Goal: Information Seeking & Learning: Understand process/instructions

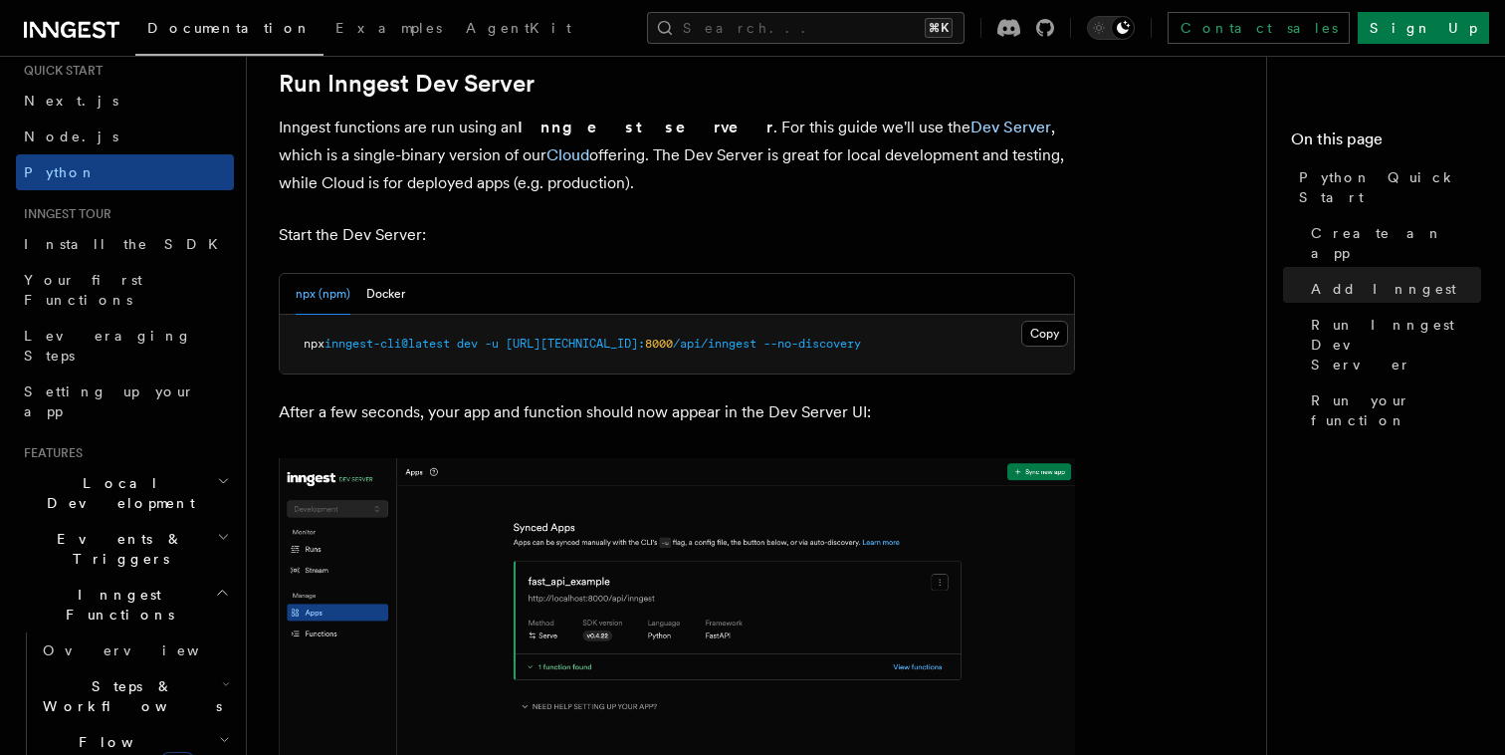
scroll to position [72, 0]
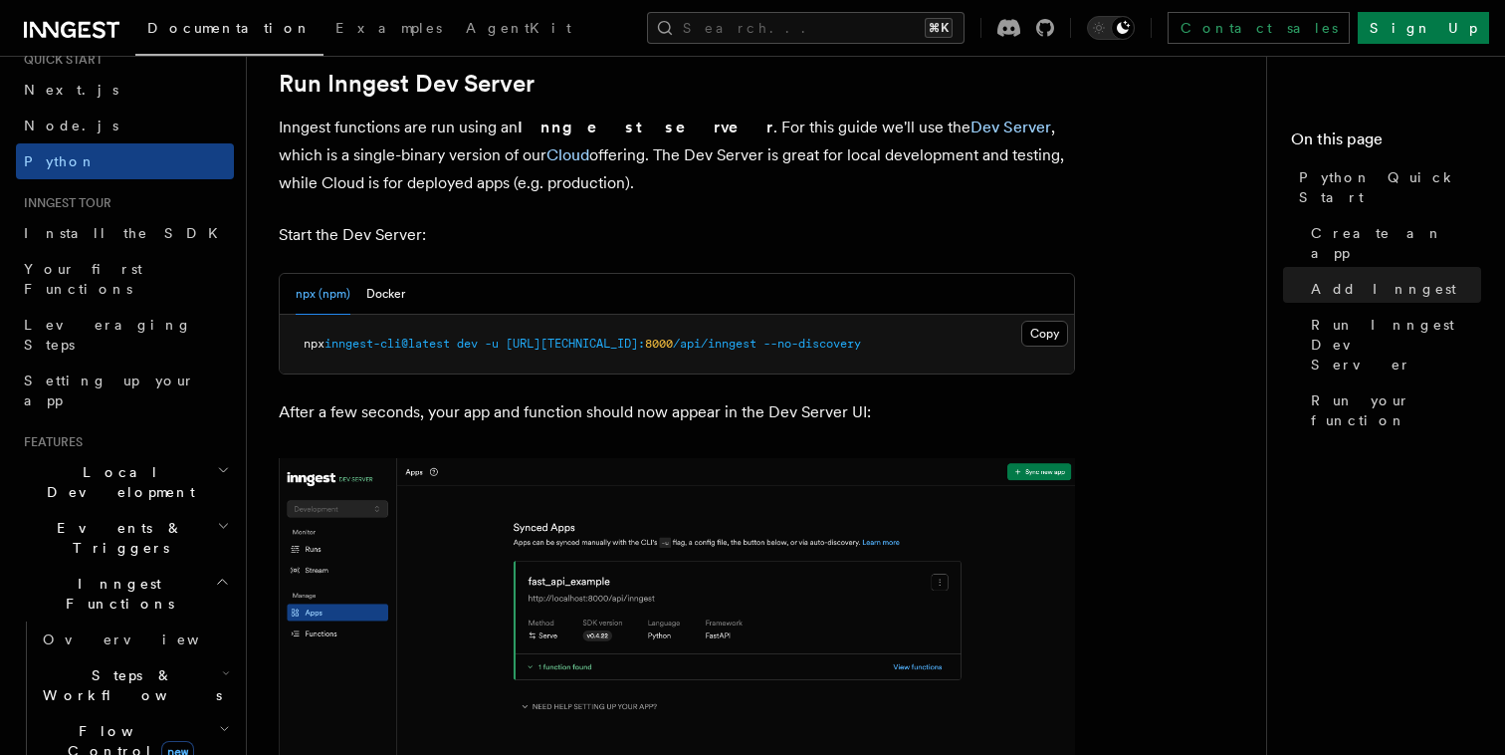
click at [106, 721] on span "Flow Control new" at bounding box center [127, 741] width 184 height 40
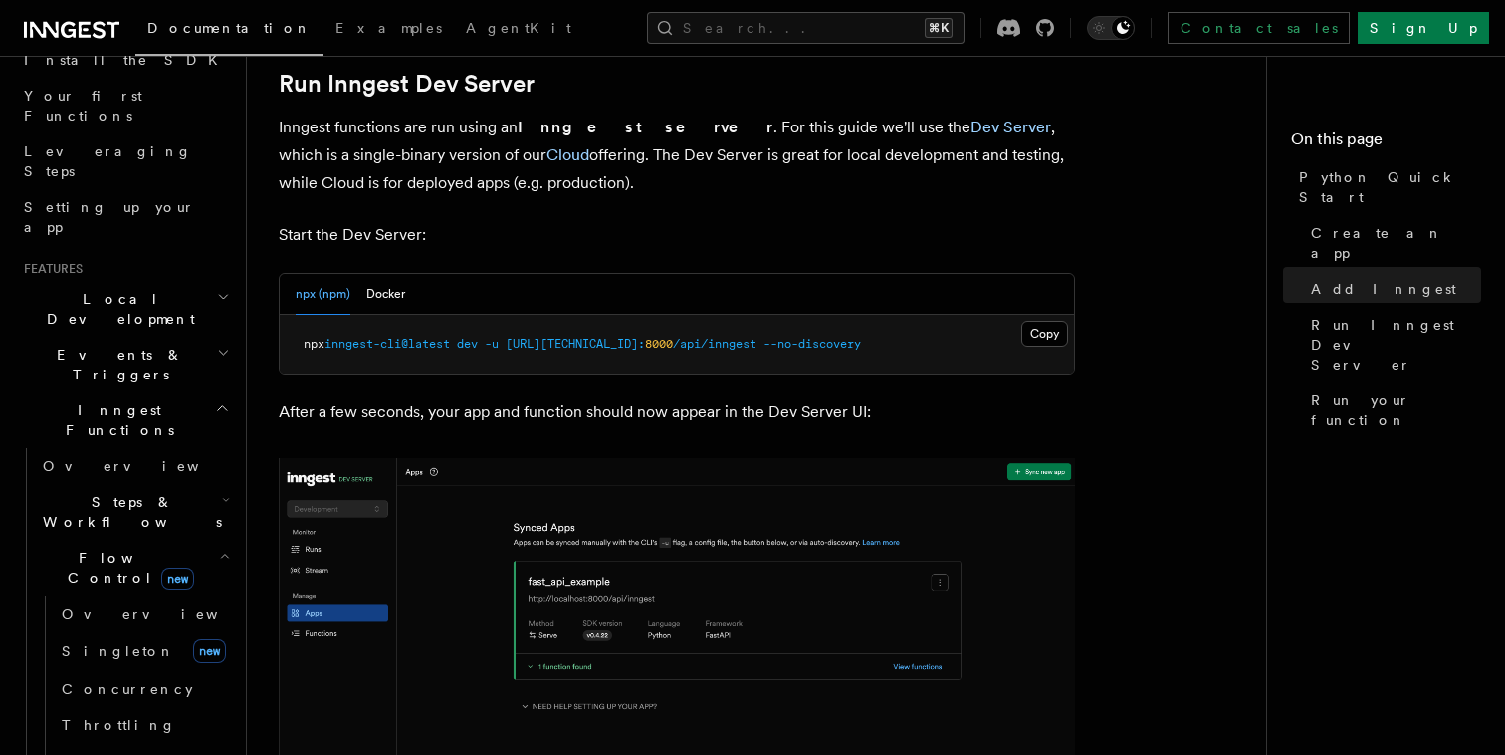
scroll to position [250, 0]
click at [222, 487] on icon "button" at bounding box center [226, 495] width 8 height 16
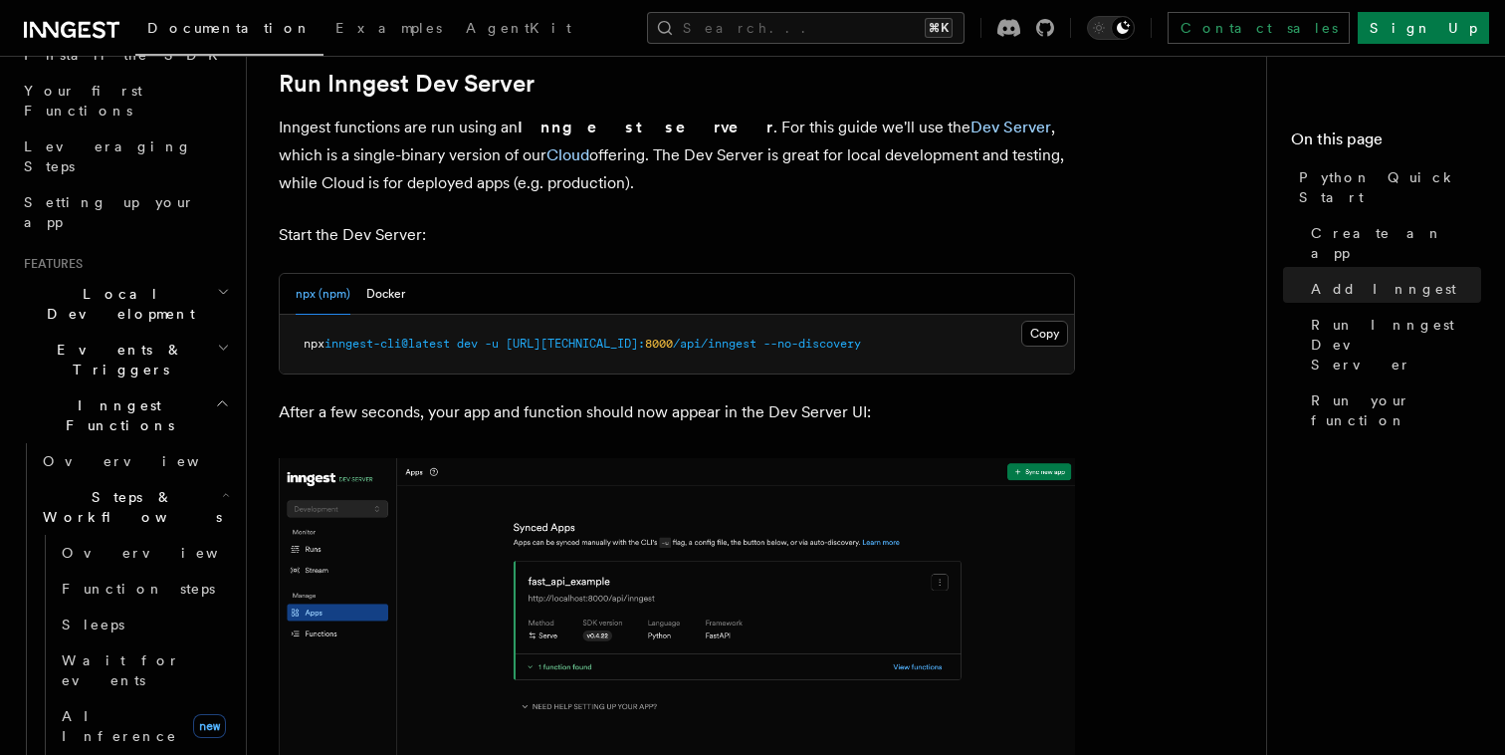
click at [222, 487] on icon "button" at bounding box center [226, 495] width 8 height 16
click at [95, 542] on span "Flow Control new" at bounding box center [127, 562] width 184 height 40
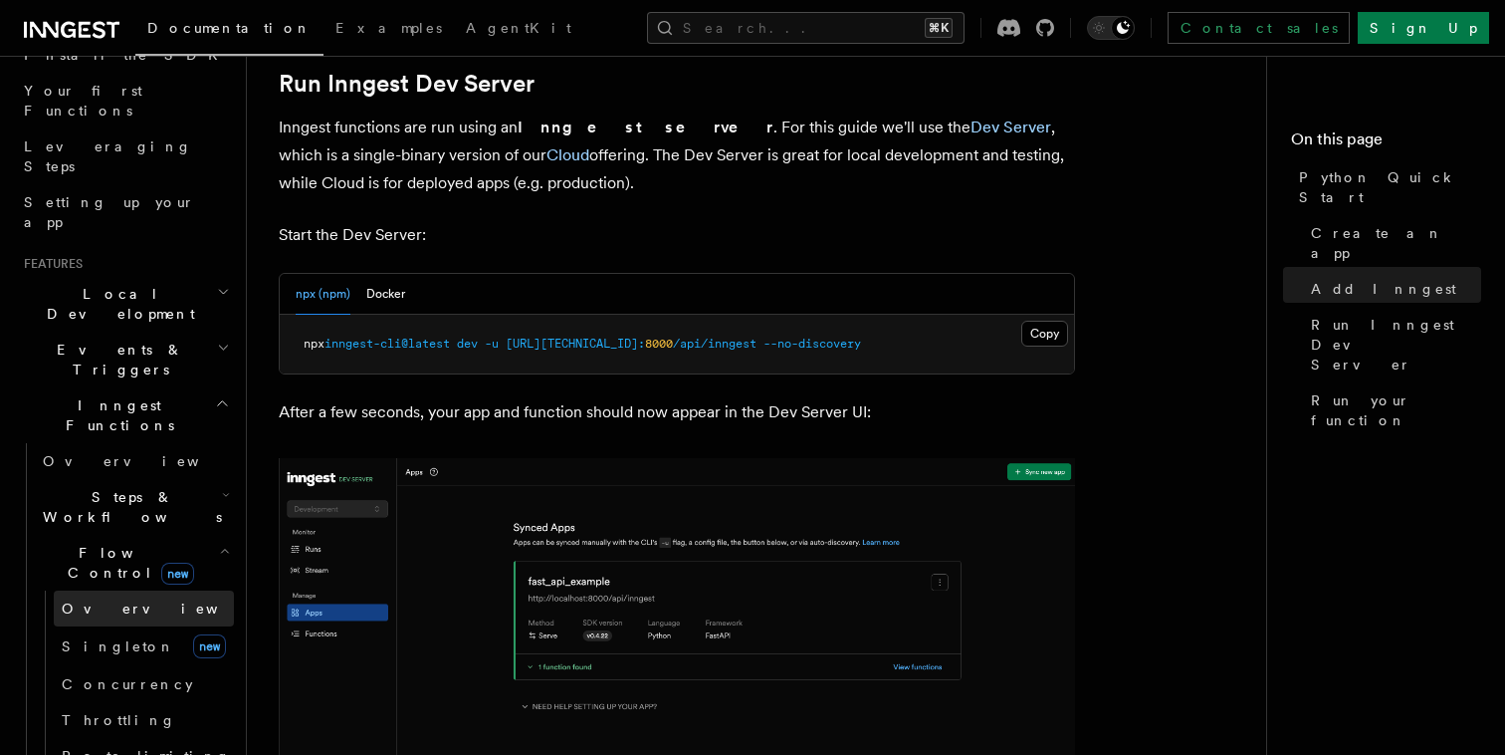
click at [95, 600] on span "Overview" at bounding box center [164, 608] width 205 height 16
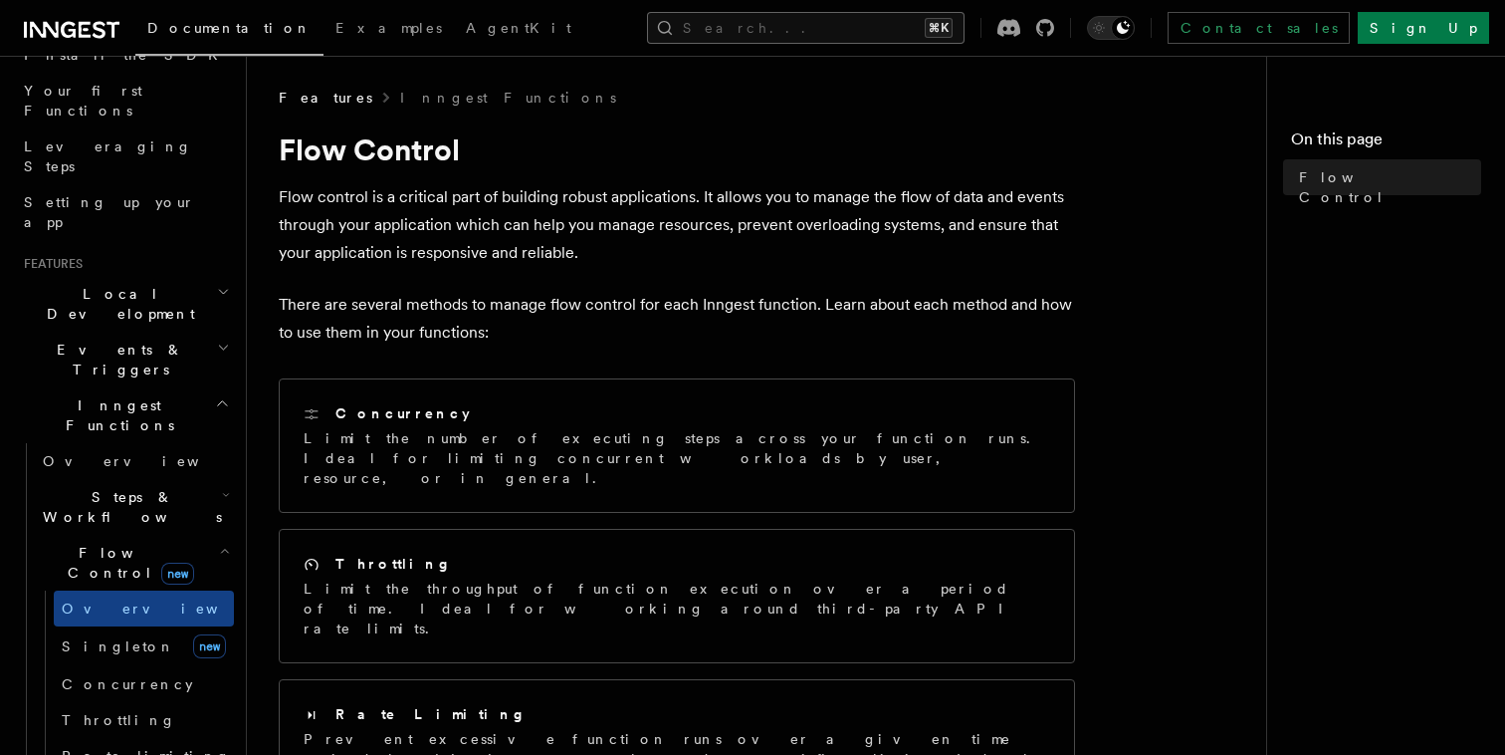
click at [907, 33] on button "Search... ⌘K" at bounding box center [806, 28] width 318 height 32
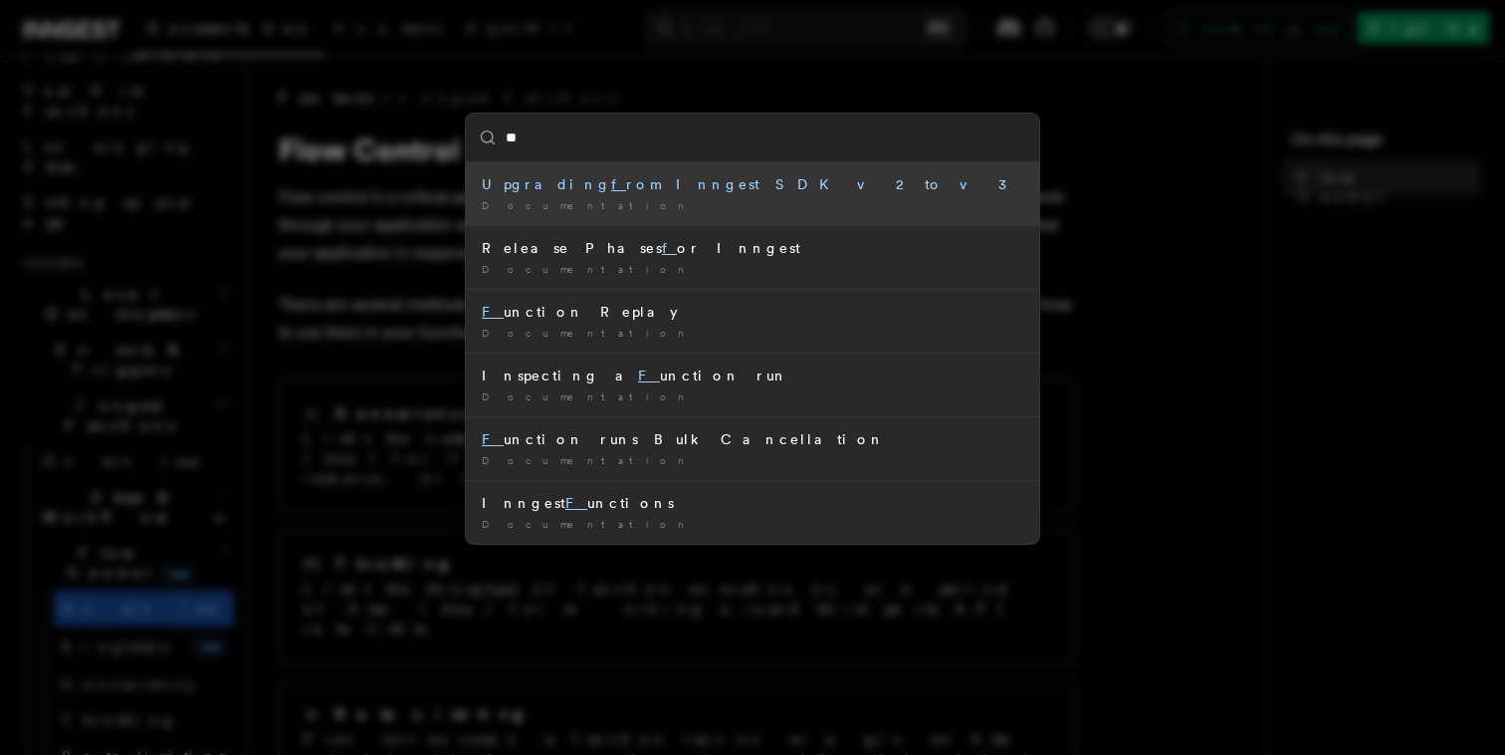
type input "***"
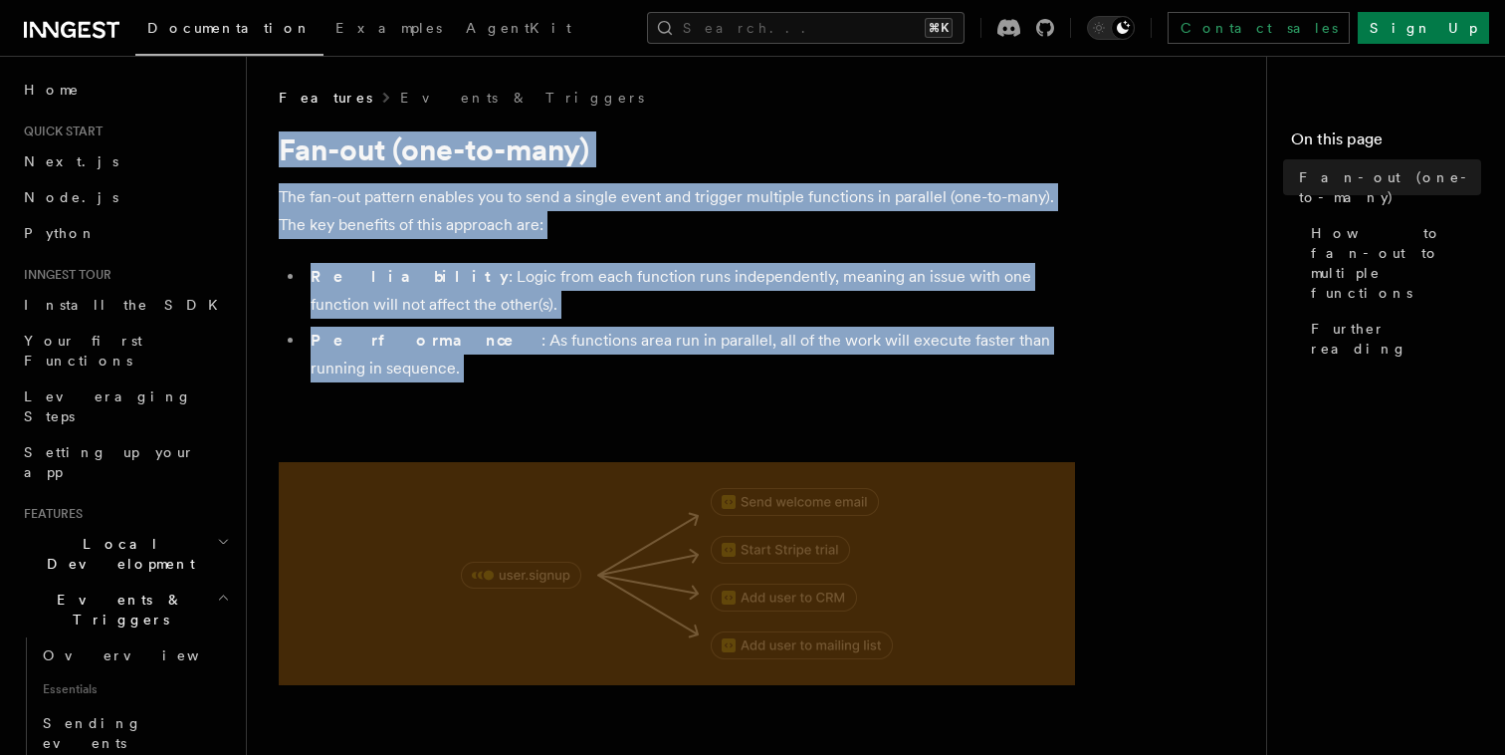
drag, startPoint x: 1089, startPoint y: 411, endPoint x: 279, endPoint y: 148, distance: 851.8
copy article "Fan-out (one-to-many) The fan-out pattern enables you to send a single event an…"
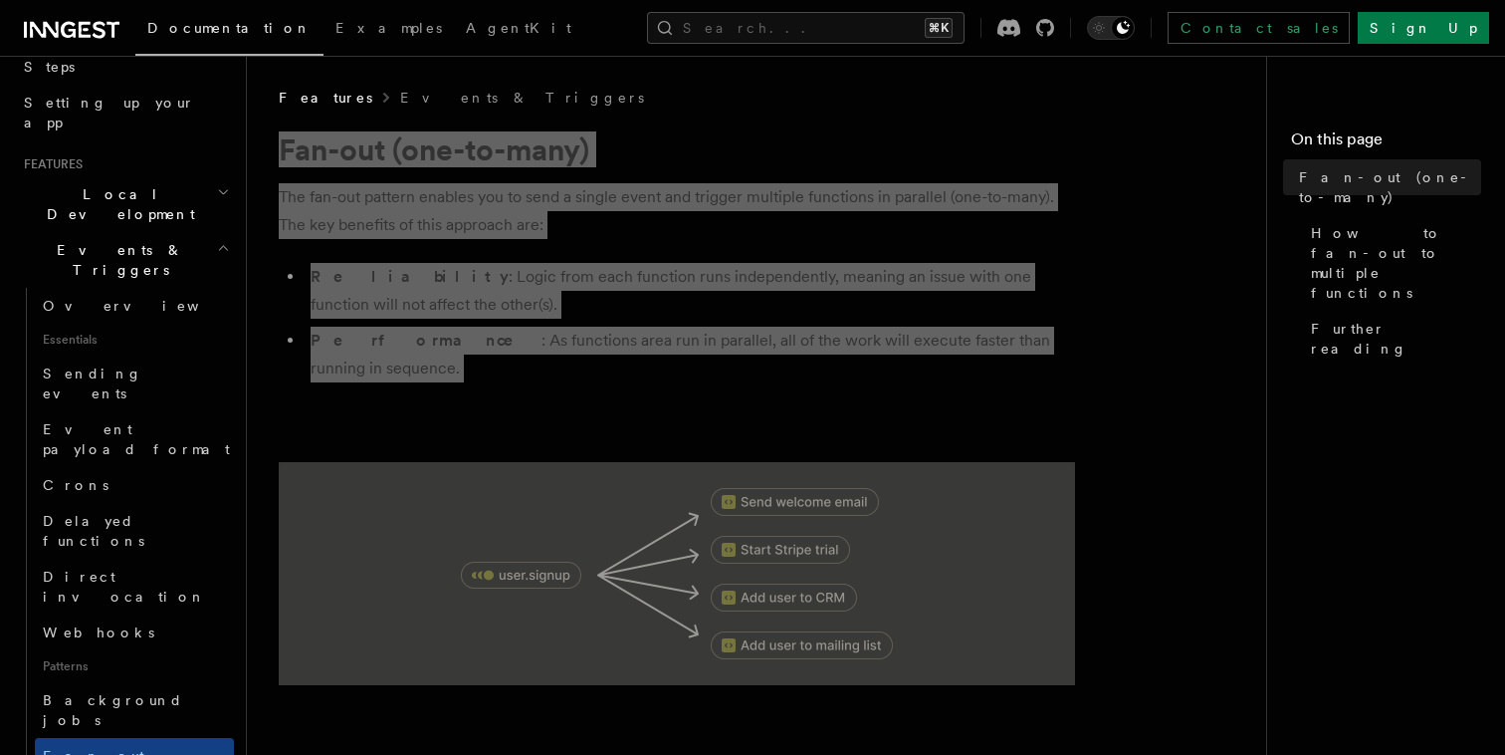
scroll to position [357, 0]
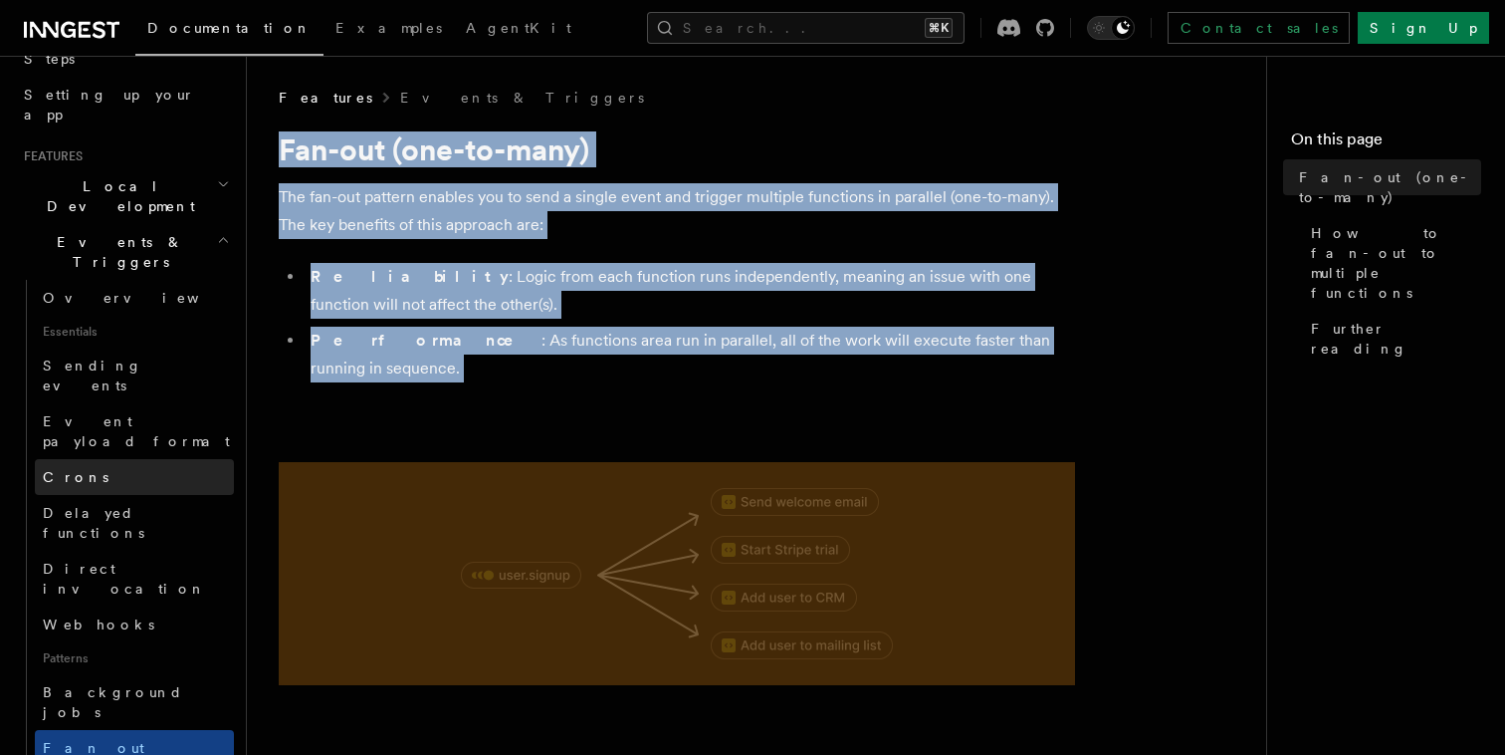
click at [104, 459] on link "Crons" at bounding box center [134, 477] width 199 height 36
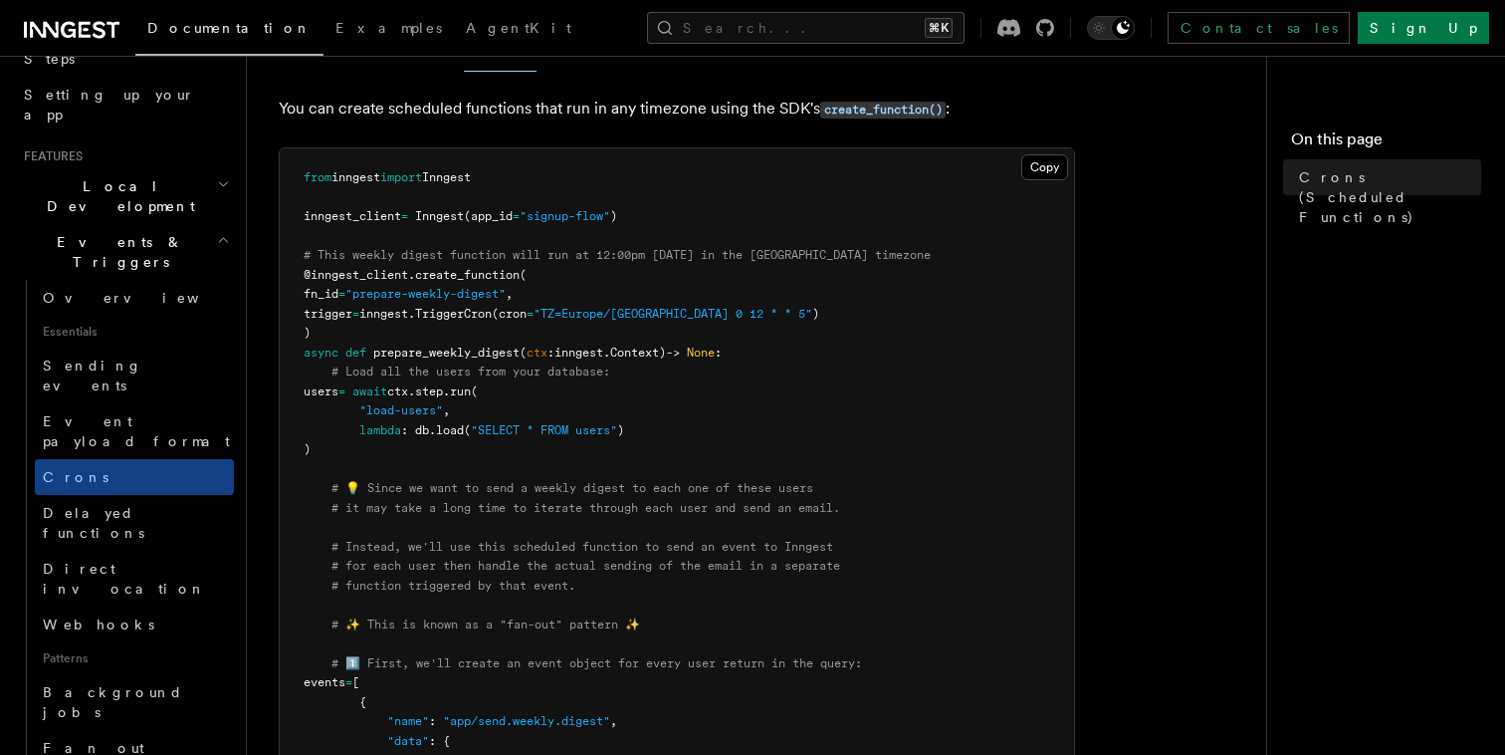
scroll to position [221, 0]
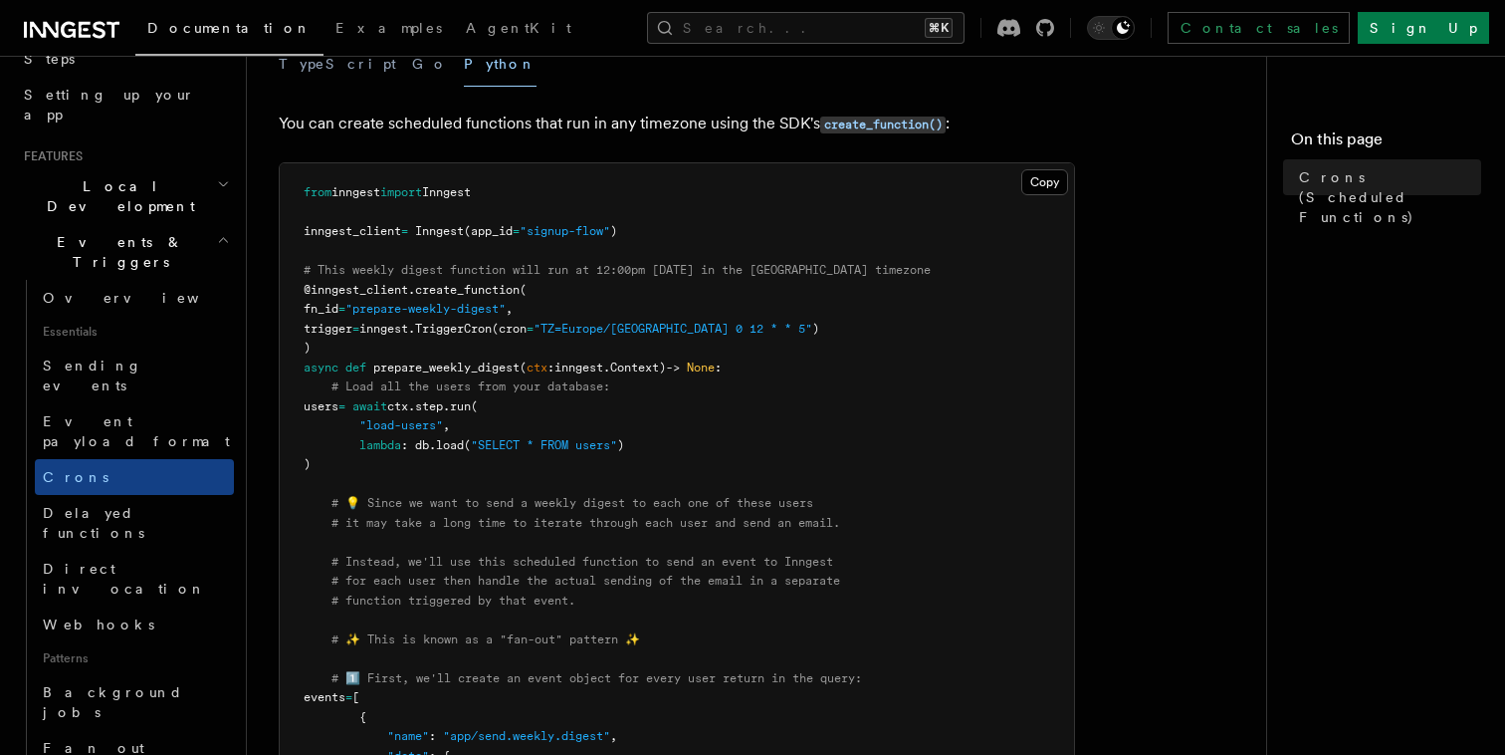
click at [492, 325] on span "TriggerCron" at bounding box center [453, 329] width 77 height 14
click at [796, 32] on button "Search... ⌘K" at bounding box center [806, 28] width 318 height 32
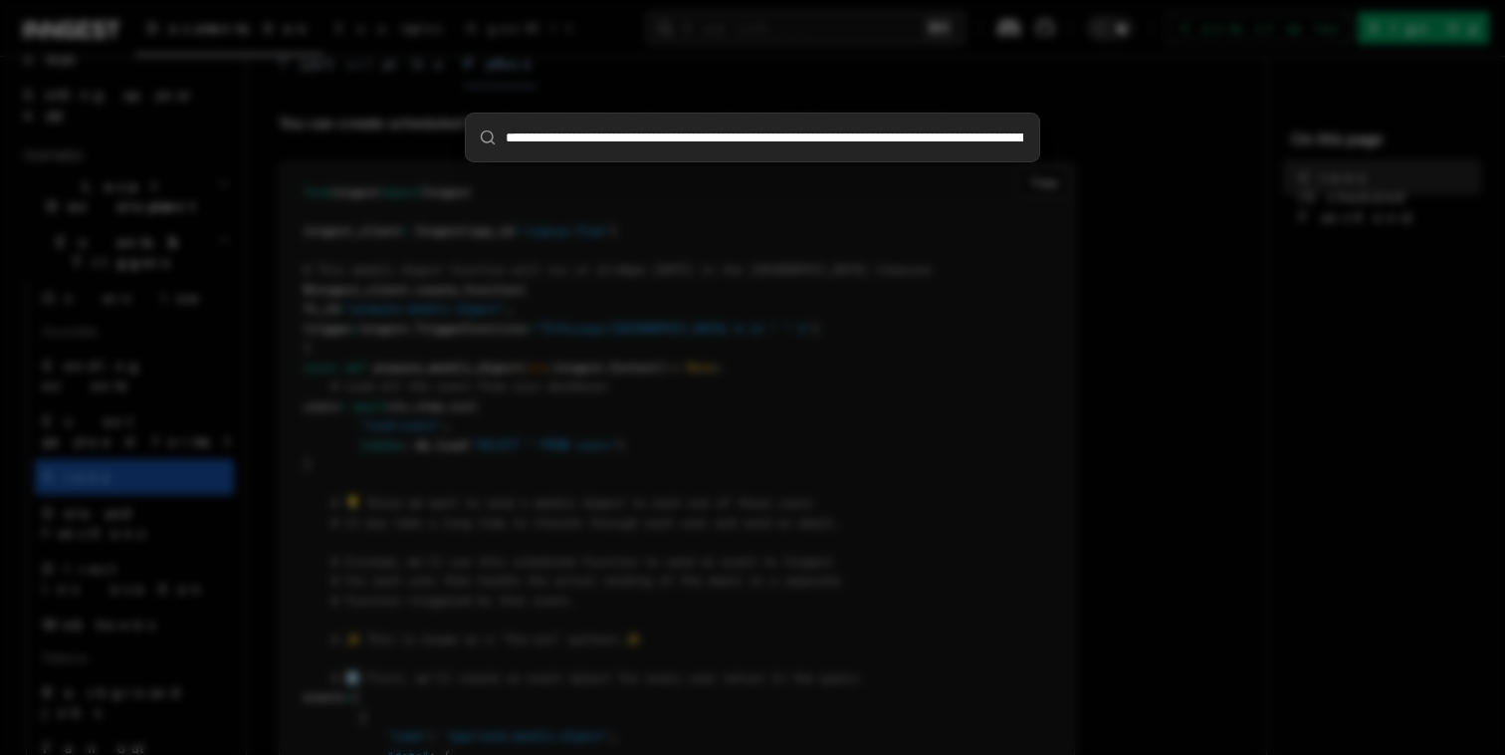
scroll to position [0, 2573]
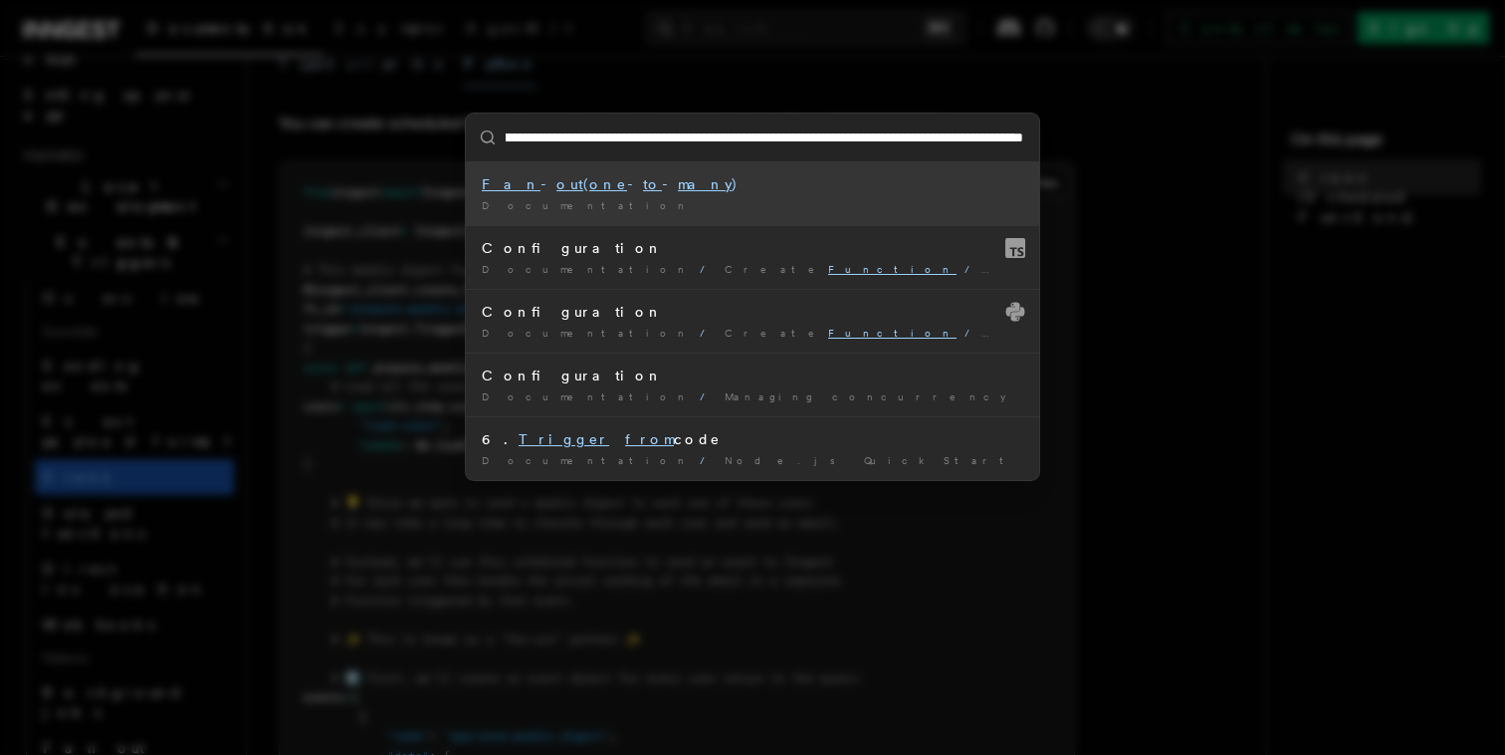
click at [740, 126] on input "**********" at bounding box center [752, 137] width 573 height 48
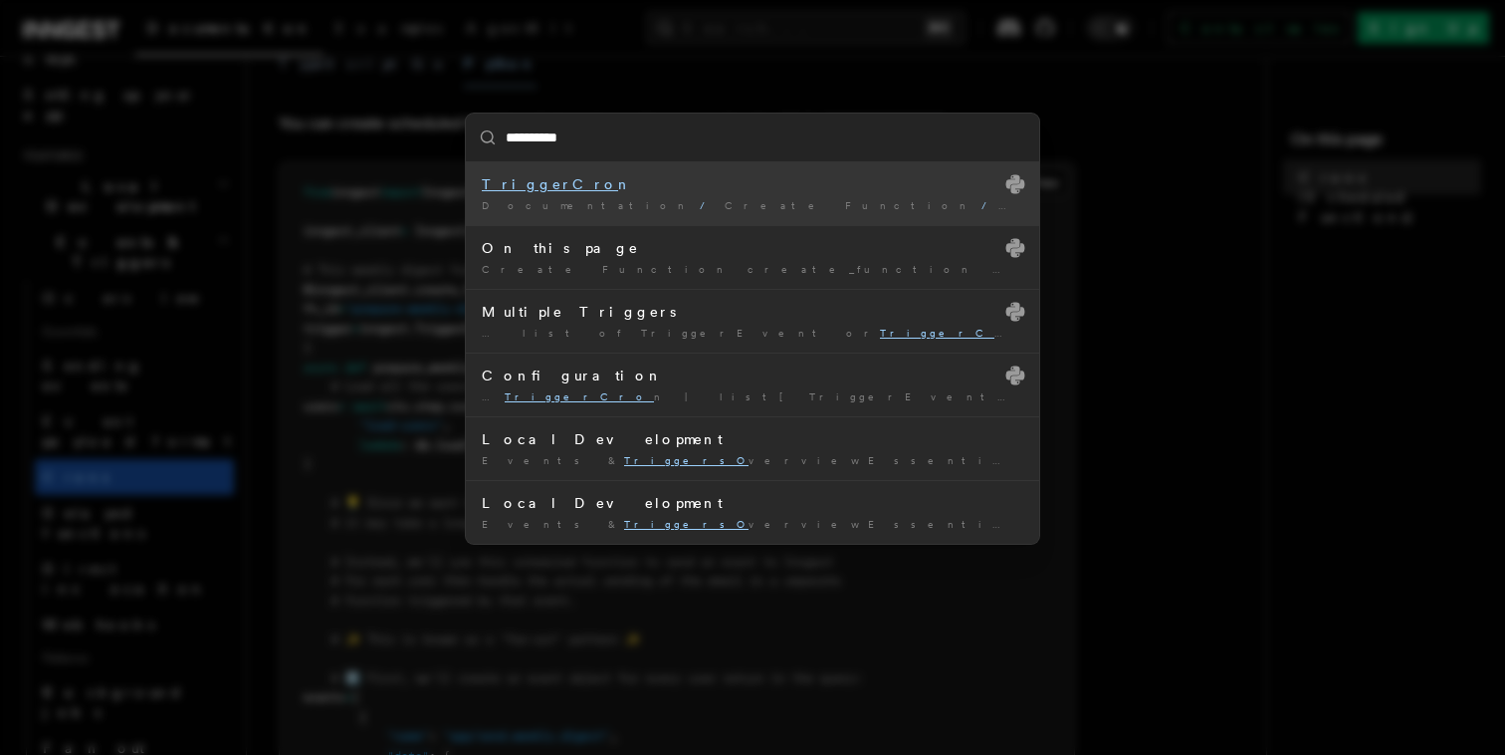
type input "**********"
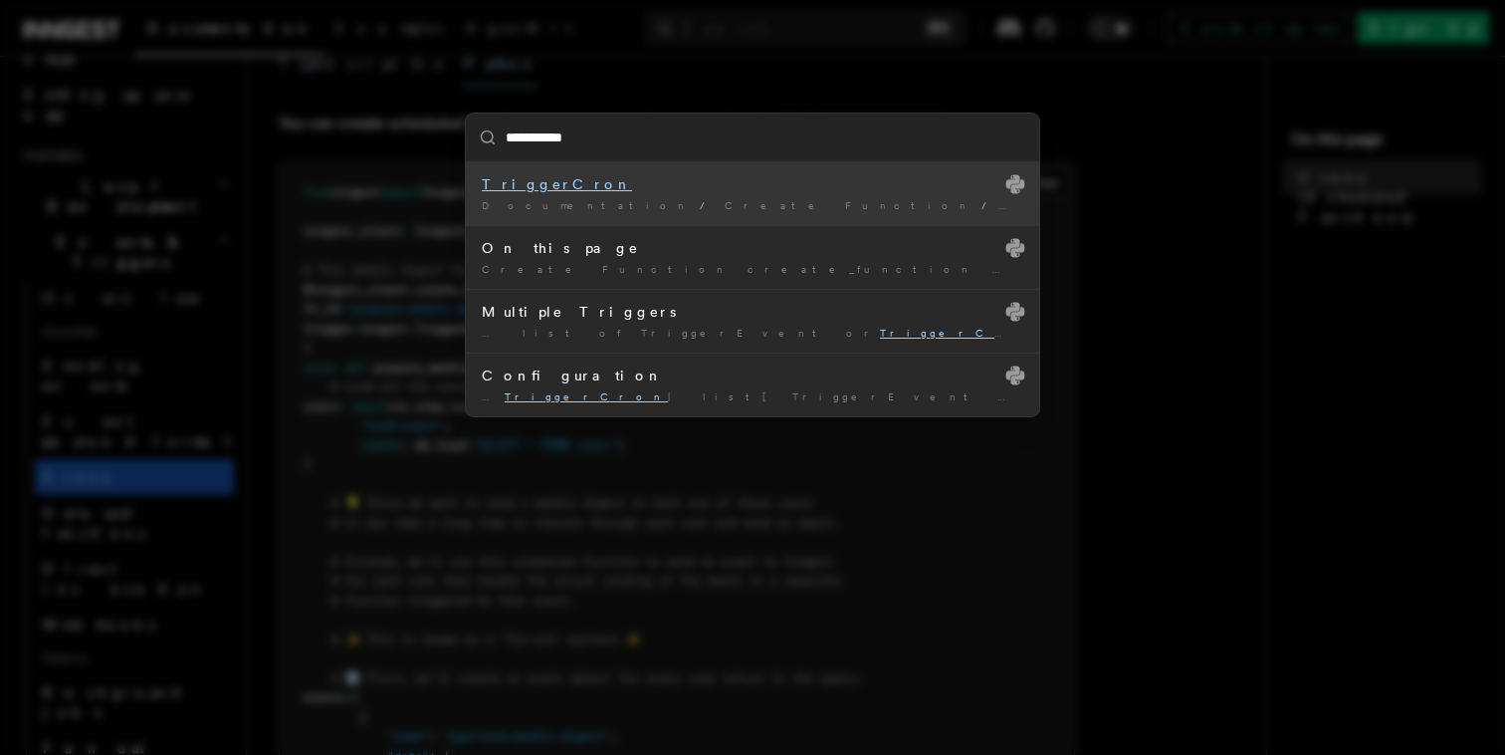
click at [555, 202] on div "Documentation / Create Function / Triggers /" at bounding box center [753, 205] width 542 height 15
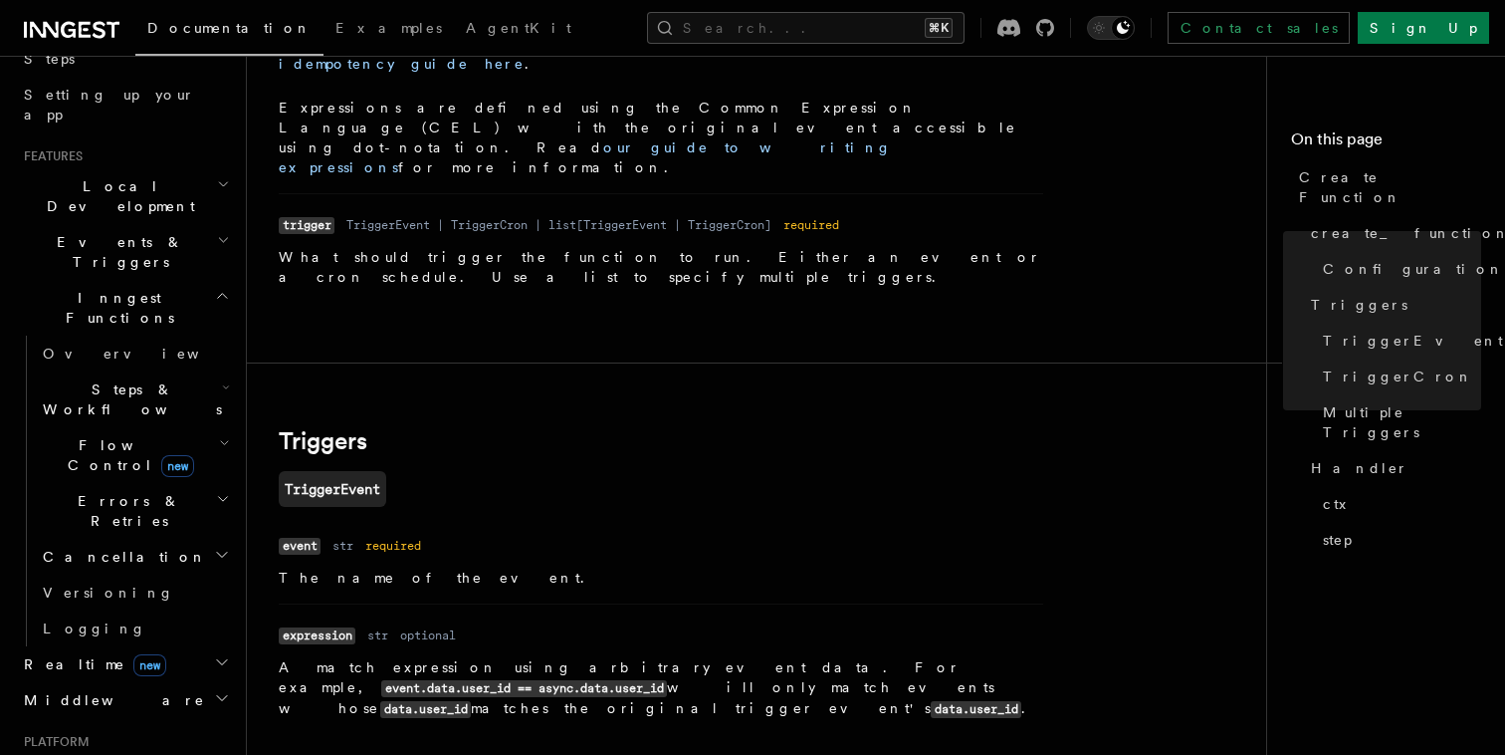
scroll to position [2058, 0]
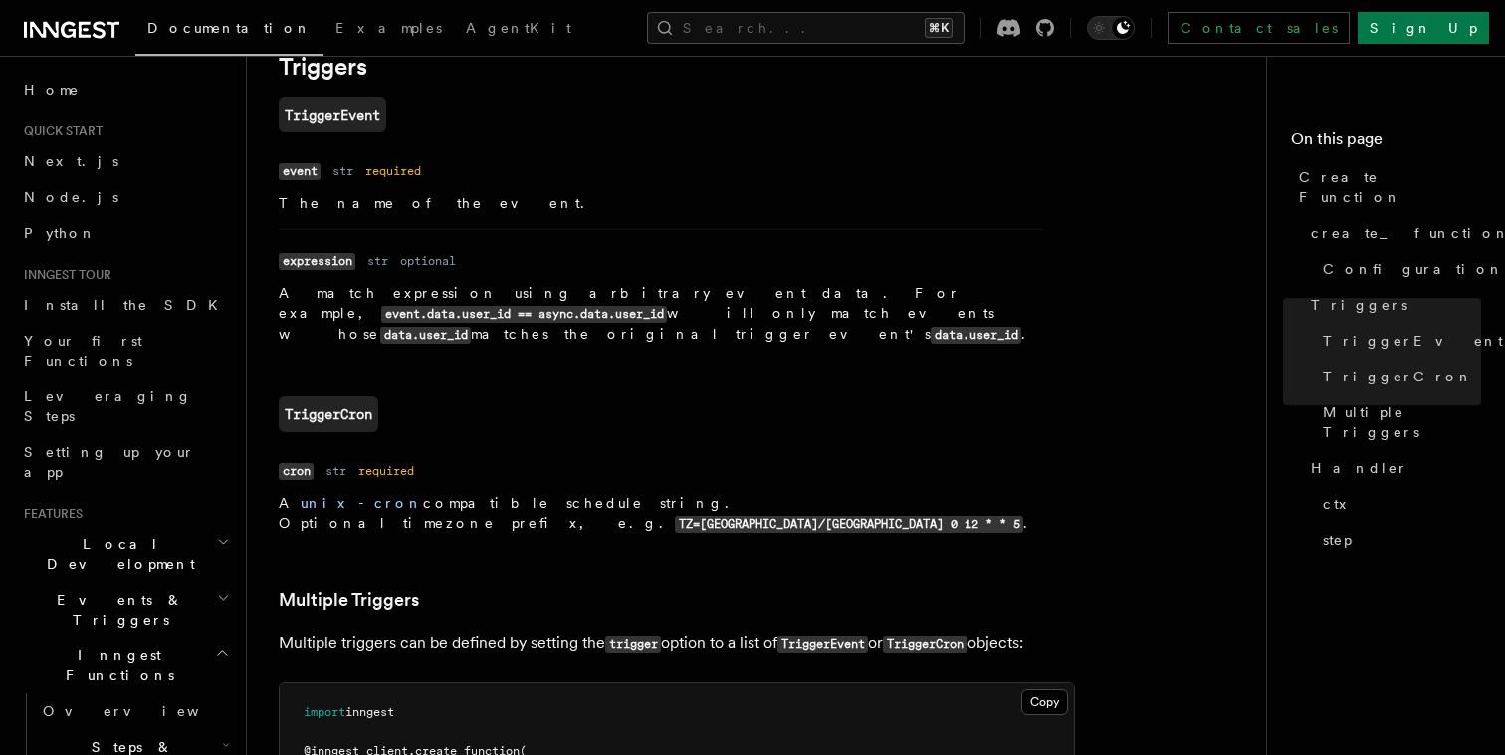
scroll to position [2491, 0]
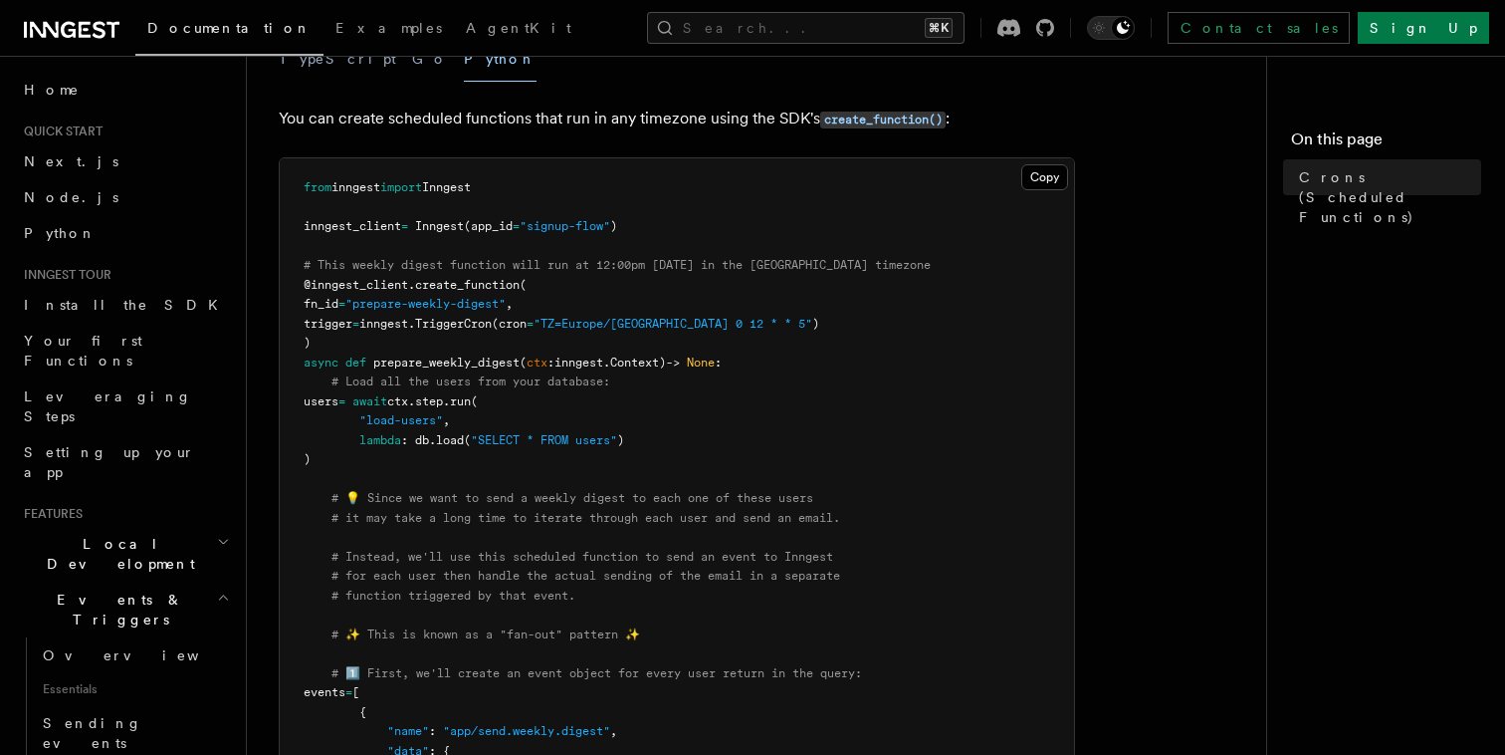
scroll to position [233, 0]
